Goal: Task Accomplishment & Management: Manage account settings

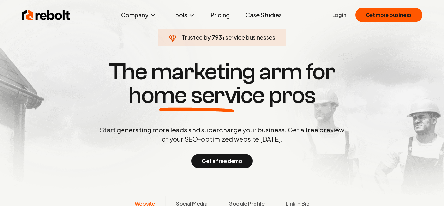
click at [350, 11] on ul "Login Get more business" at bounding box center [377, 15] width 90 height 14
click at [340, 15] on link "Login" at bounding box center [339, 15] width 14 height 8
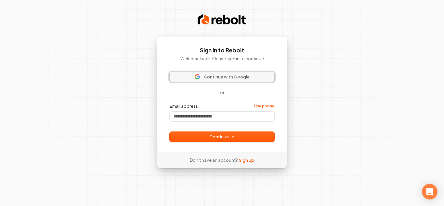
click at [253, 80] on button "Continue with Google" at bounding box center [222, 77] width 105 height 10
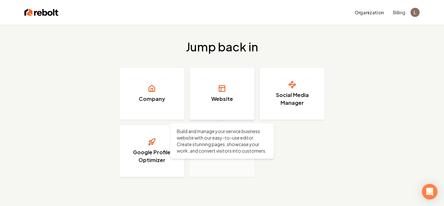
click at [242, 90] on link "Website" at bounding box center [222, 94] width 65 height 52
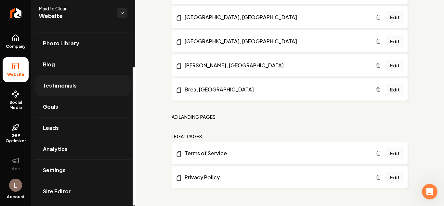
scroll to position [53, 0]
click at [50, 164] on link "Settings" at bounding box center [83, 170] width 96 height 21
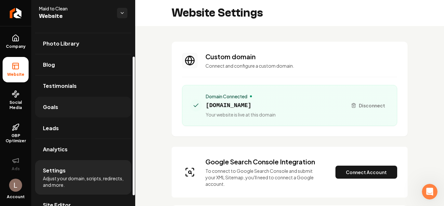
click at [50, 104] on span "Goals" at bounding box center [50, 107] width 15 height 8
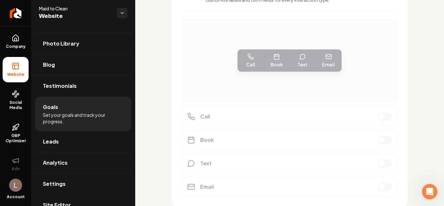
scroll to position [224, 0]
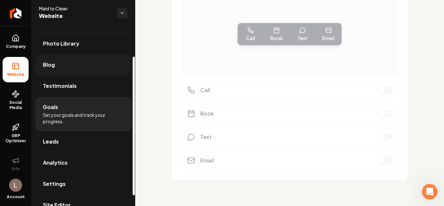
click at [56, 62] on link "Blog" at bounding box center [83, 64] width 96 height 21
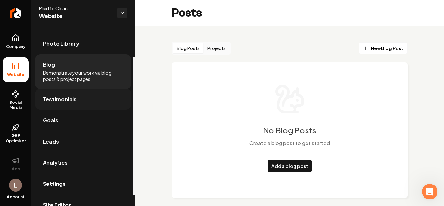
click at [61, 99] on span "Testimonials" at bounding box center [60, 99] width 34 height 8
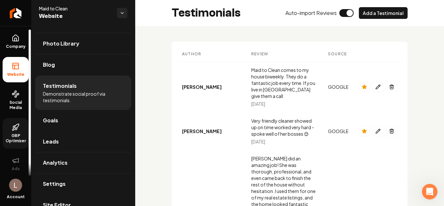
scroll to position [3, 0]
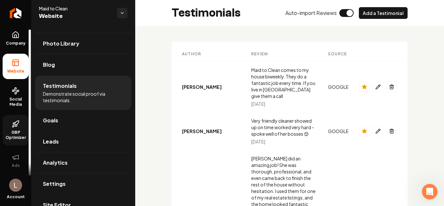
click at [12, 119] on link "GBP Optimizer" at bounding box center [16, 130] width 26 height 31
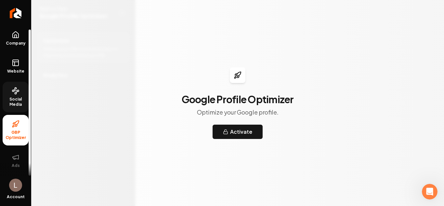
click at [15, 93] on icon at bounding box center [16, 91] width 8 height 8
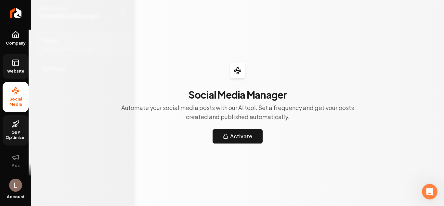
click at [20, 62] on link "Website" at bounding box center [16, 66] width 26 height 25
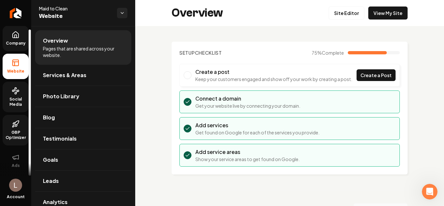
click at [20, 42] on span "Company" at bounding box center [15, 43] width 25 height 5
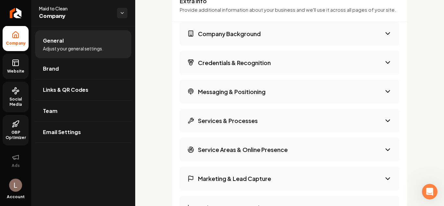
scroll to position [1042, 0]
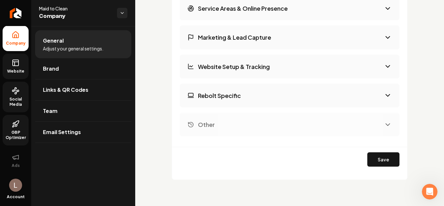
click at [13, 189] on img "Open user button" at bounding box center [15, 184] width 13 height 13
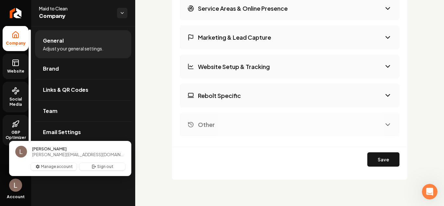
click at [19, 59] on icon at bounding box center [16, 63] width 8 height 8
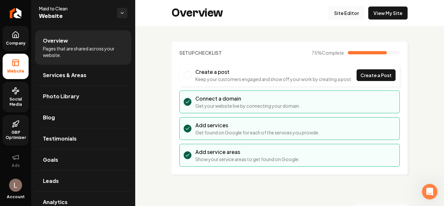
click at [337, 14] on link "Site Editor" at bounding box center [347, 13] width 36 height 13
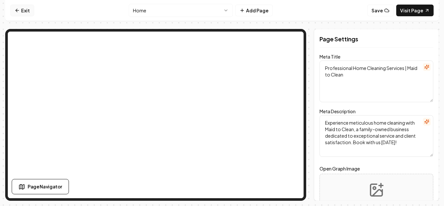
click at [16, 9] on icon at bounding box center [17, 10] width 5 height 5
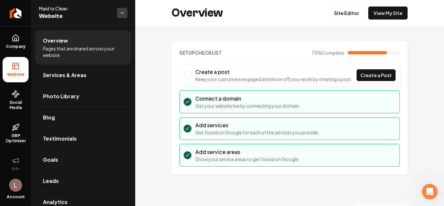
click at [119, 13] on html "Company Website Social Media GBP Optimizer Ads Account Maid to Clean Website Ov…" at bounding box center [222, 103] width 444 height 206
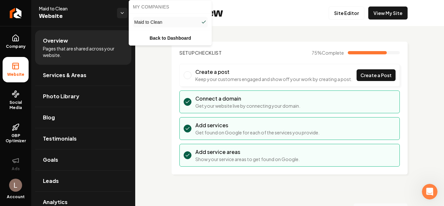
click at [282, 49] on html "Company Website Social Media GBP Optimizer Ads Account Maid to Clean Website Ov…" at bounding box center [222, 103] width 444 height 206
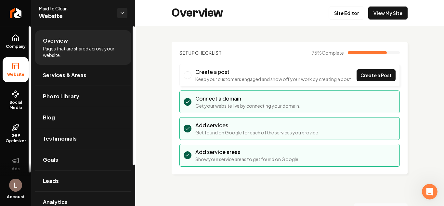
scroll to position [3, 0]
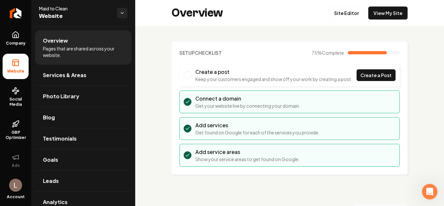
click at [20, 190] on span "Open user button" at bounding box center [15, 184] width 13 height 13
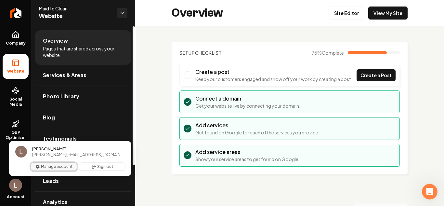
click at [60, 167] on button "Manage account" at bounding box center [54, 167] width 46 height 8
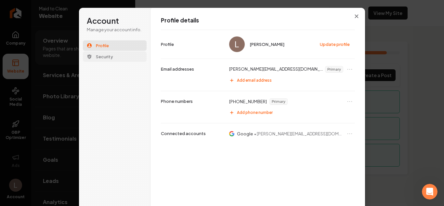
click at [106, 58] on span "Security" at bounding box center [104, 57] width 17 height 6
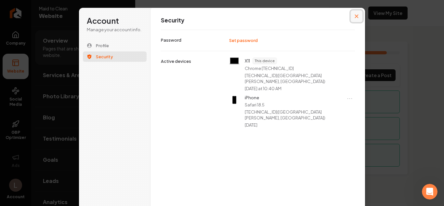
click at [358, 18] on button "Close modal" at bounding box center [357, 16] width 12 height 12
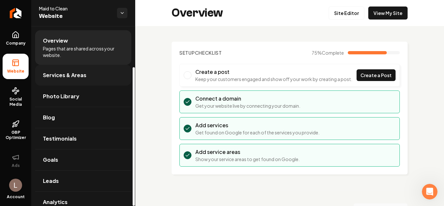
scroll to position [53, 0]
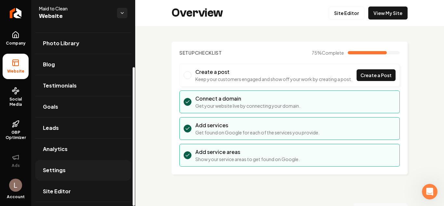
click at [71, 165] on link "Settings" at bounding box center [83, 170] width 96 height 21
